Goal: Task Accomplishment & Management: Manage account settings

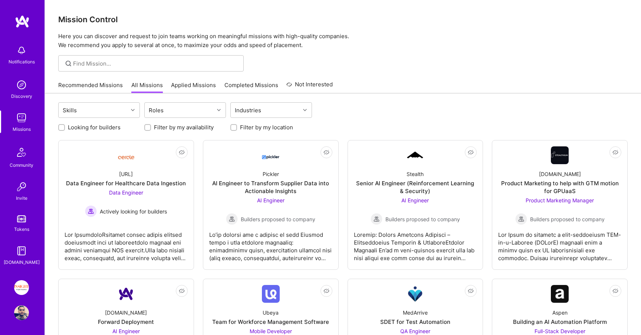
click at [27, 126] on div "Missions" at bounding box center [22, 129] width 18 height 8
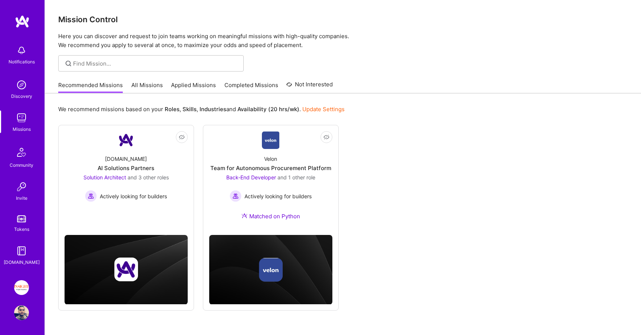
click at [143, 83] on link "All Missions" at bounding box center [147, 87] width 32 height 12
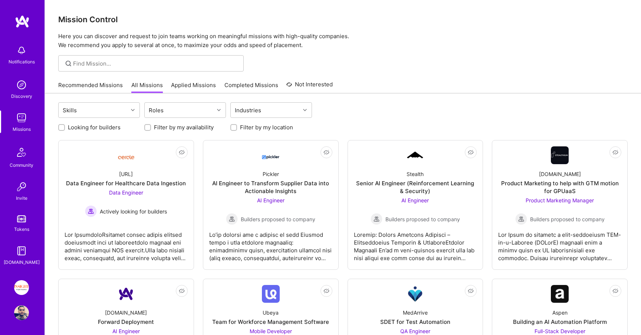
click at [310, 83] on link "Not Interested" at bounding box center [309, 86] width 46 height 13
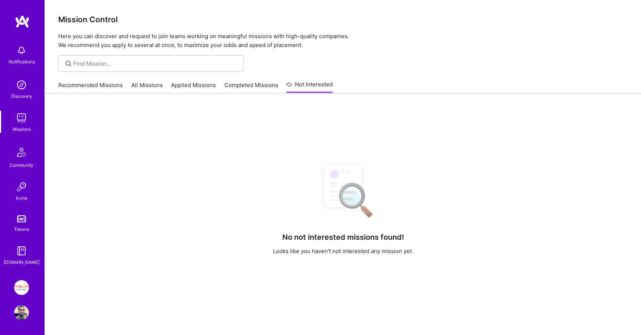
click at [240, 86] on link "Completed Missions" at bounding box center [251, 87] width 54 height 12
click at [185, 81] on link "Applied Missions" at bounding box center [193, 87] width 45 height 12
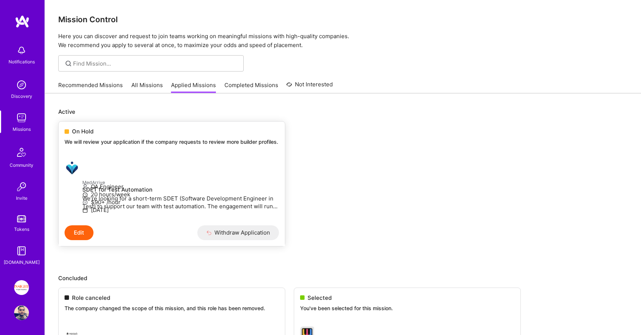
click at [155, 141] on p "We will review your application if the company requests to review more builder …" at bounding box center [172, 141] width 214 height 7
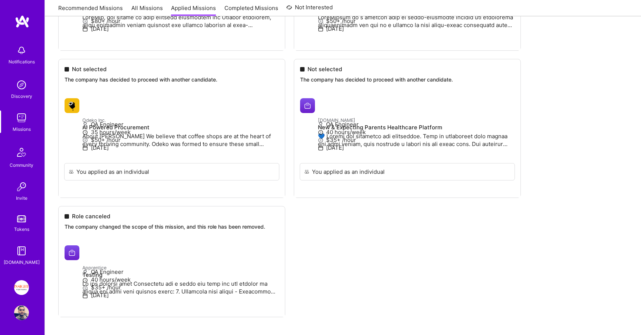
scroll to position [486, 0]
